Goal: Task Accomplishment & Management: Use online tool/utility

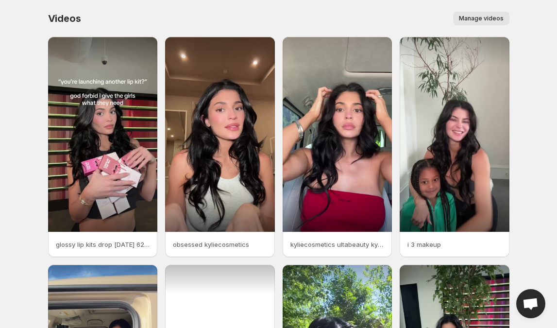
scroll to position [163, 0]
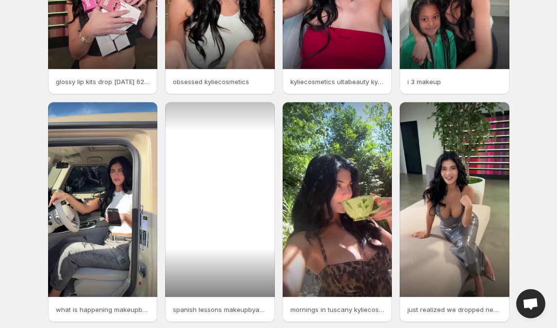
click at [216, 143] on div at bounding box center [220, 199] width 110 height 195
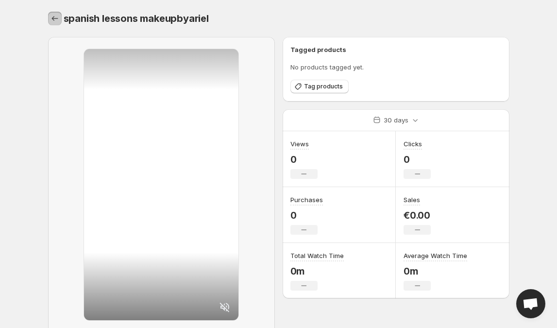
click at [54, 17] on icon "Settings" at bounding box center [55, 19] width 10 height 10
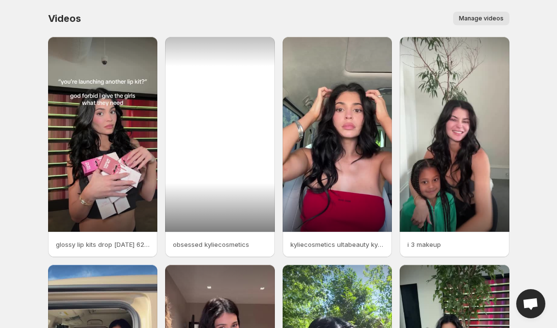
click at [247, 79] on div at bounding box center [220, 134] width 110 height 195
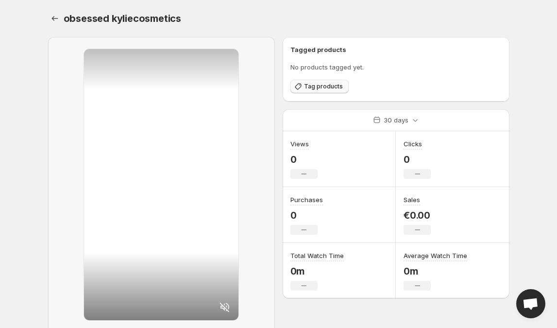
click at [316, 88] on span "Tag products" at bounding box center [323, 87] width 39 height 8
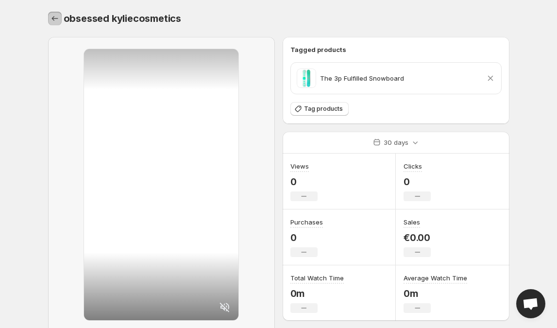
click at [54, 19] on icon "Settings" at bounding box center [55, 19] width 10 height 10
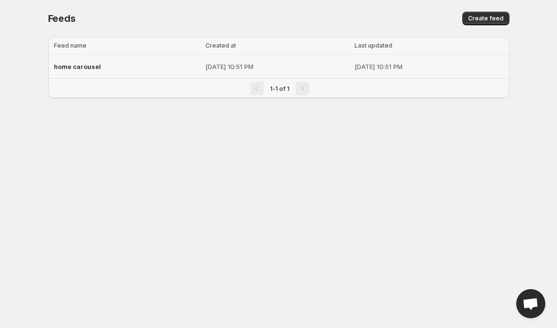
click at [64, 66] on span "home carousel" at bounding box center [77, 67] width 47 height 8
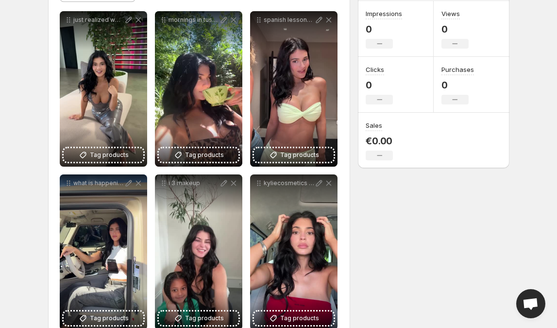
scroll to position [146, 0]
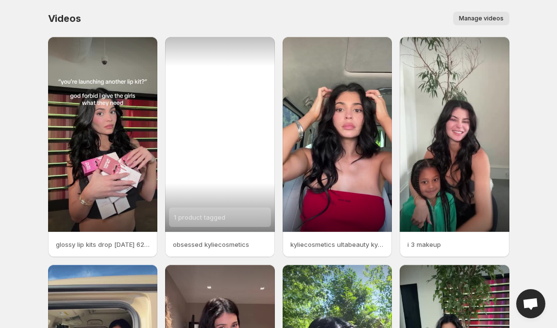
click at [207, 111] on div "1 product tagged" at bounding box center [220, 134] width 110 height 195
